Goal: Information Seeking & Learning: Learn about a topic

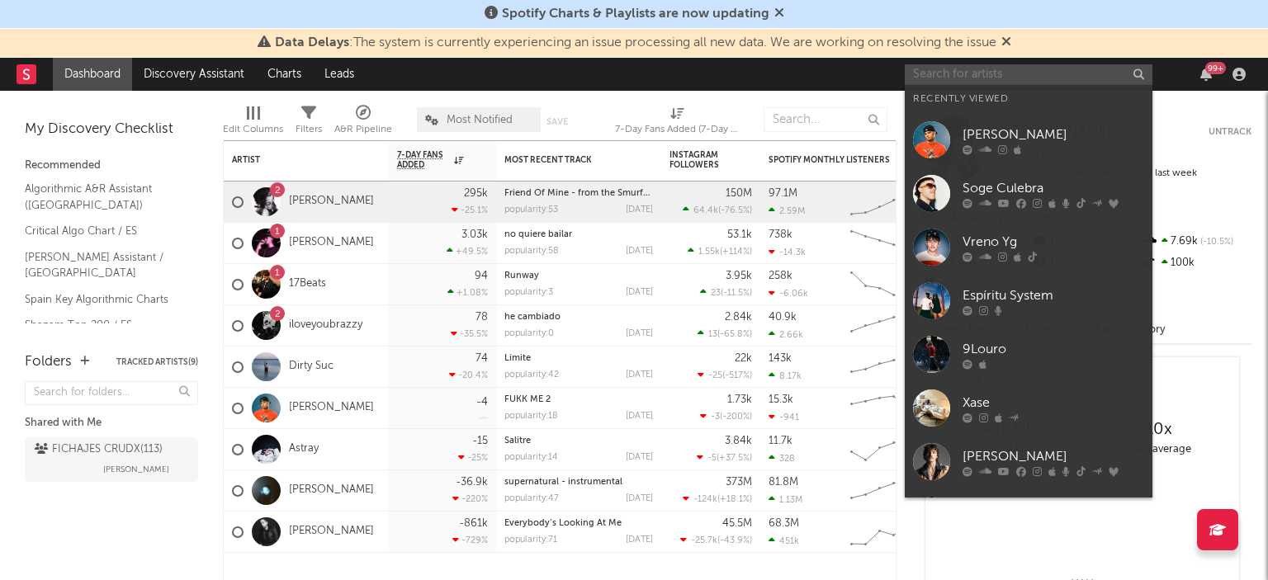
click at [928, 78] on input "text" at bounding box center [1029, 74] width 248 height 21
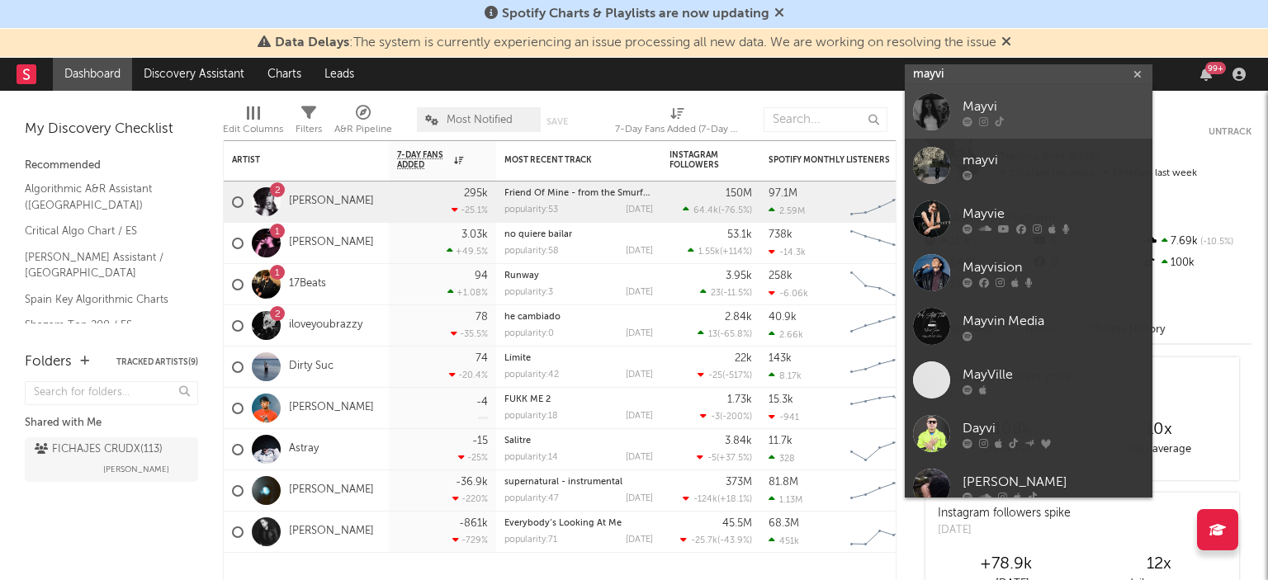
type input "mayvi"
click at [935, 113] on div at bounding box center [931, 111] width 37 height 37
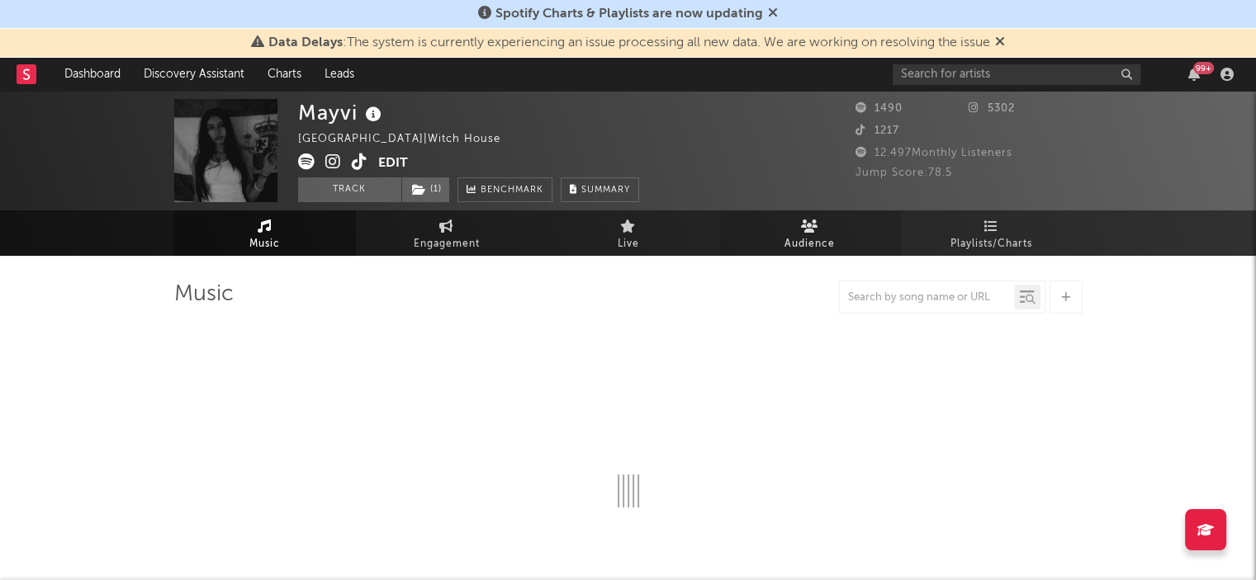
select select "1w"
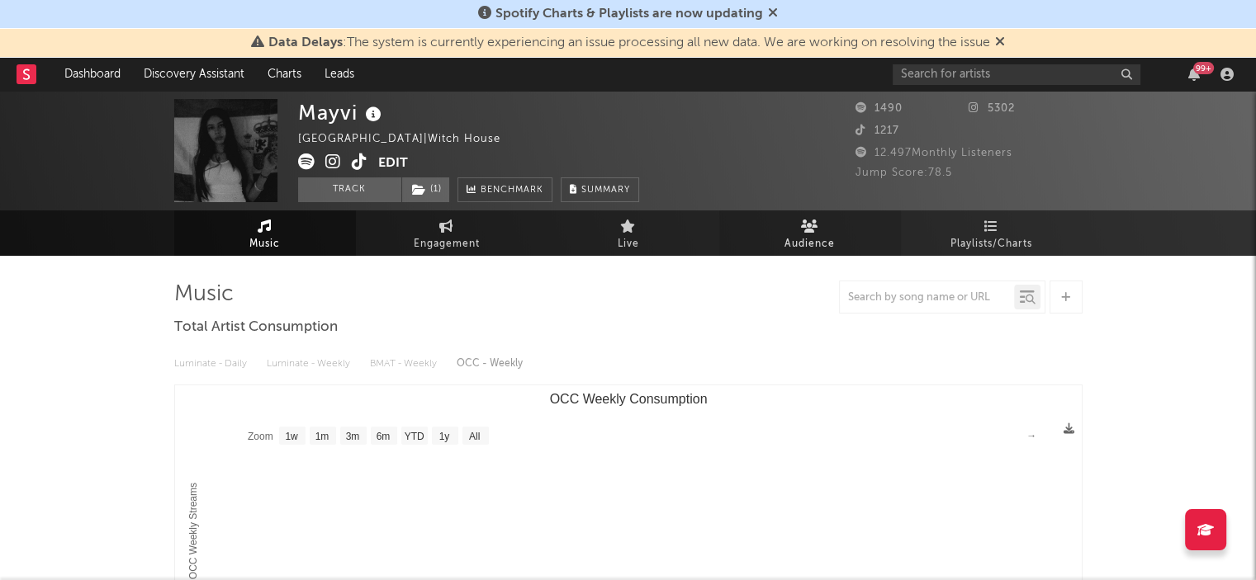
click at [816, 229] on icon at bounding box center [809, 226] width 17 height 13
